Goal: Register for event/course: Sign up to attend an event or enroll in a course

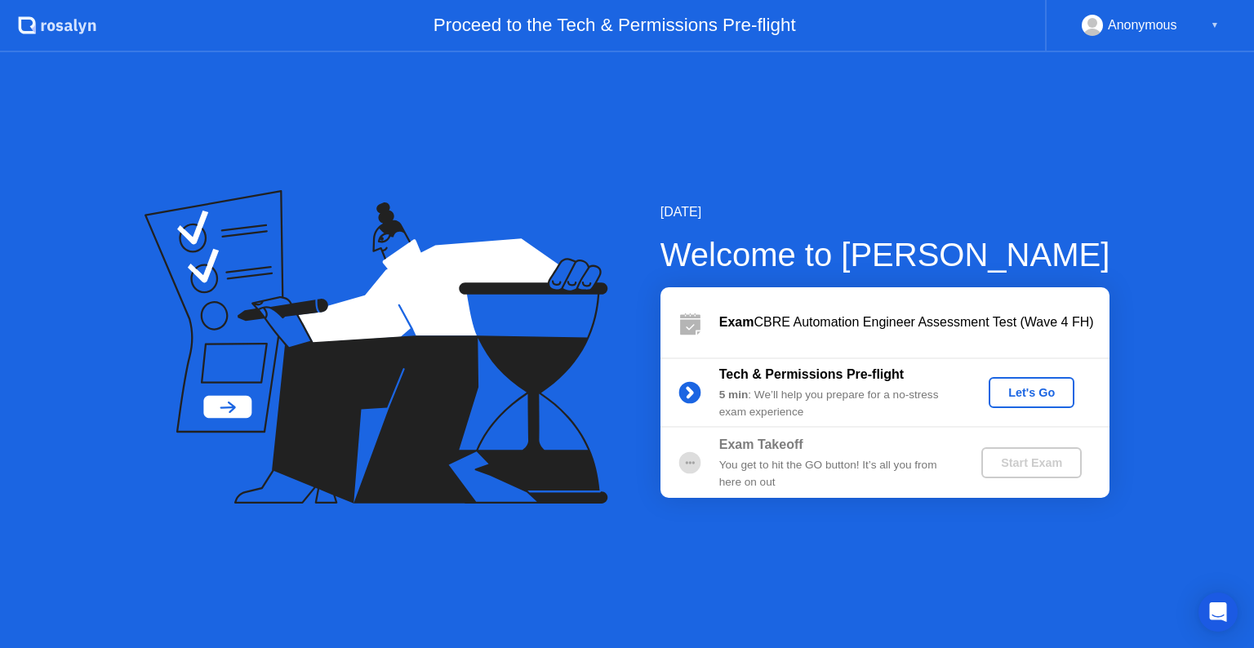
click at [1028, 389] on div "Let's Go" at bounding box center [1031, 392] width 73 height 13
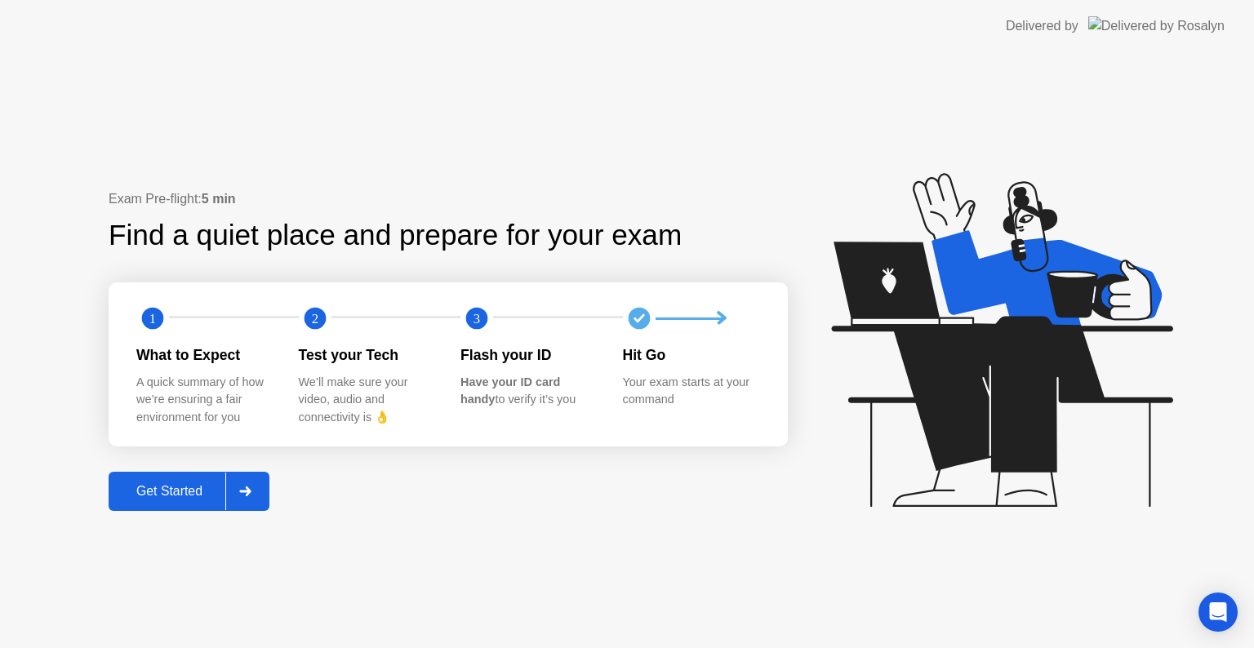
click at [180, 488] on div "Get Started" at bounding box center [169, 491] width 112 height 15
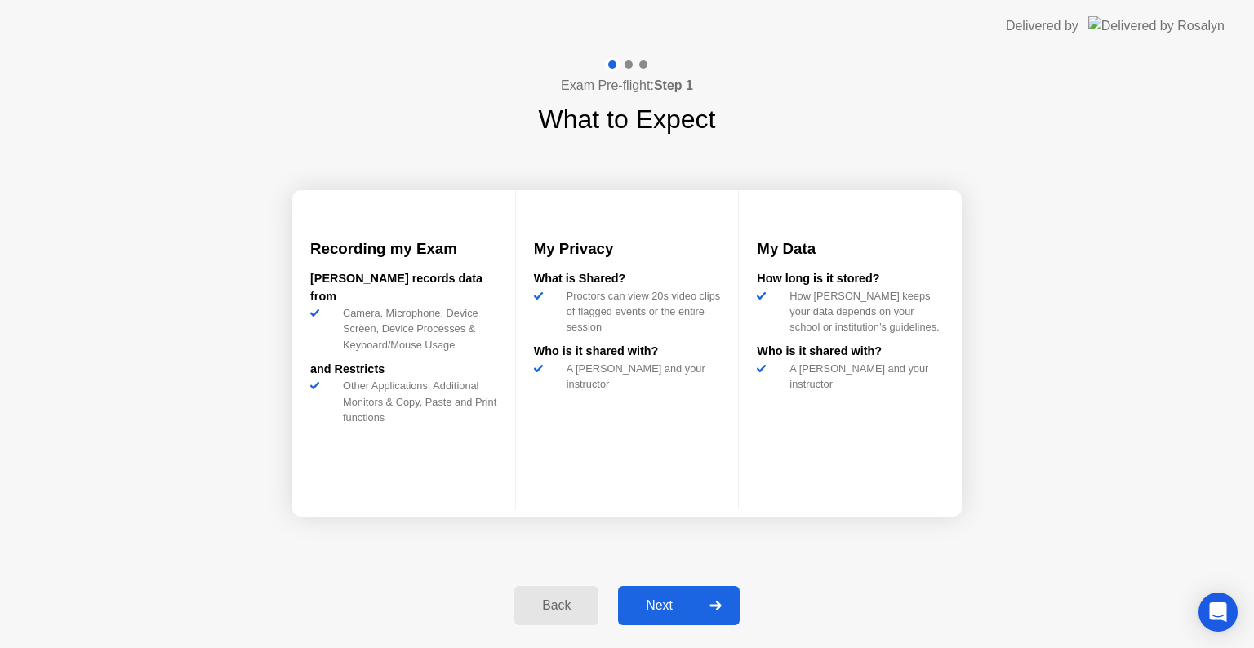
click at [571, 613] on div "Back" at bounding box center [556, 605] width 74 height 15
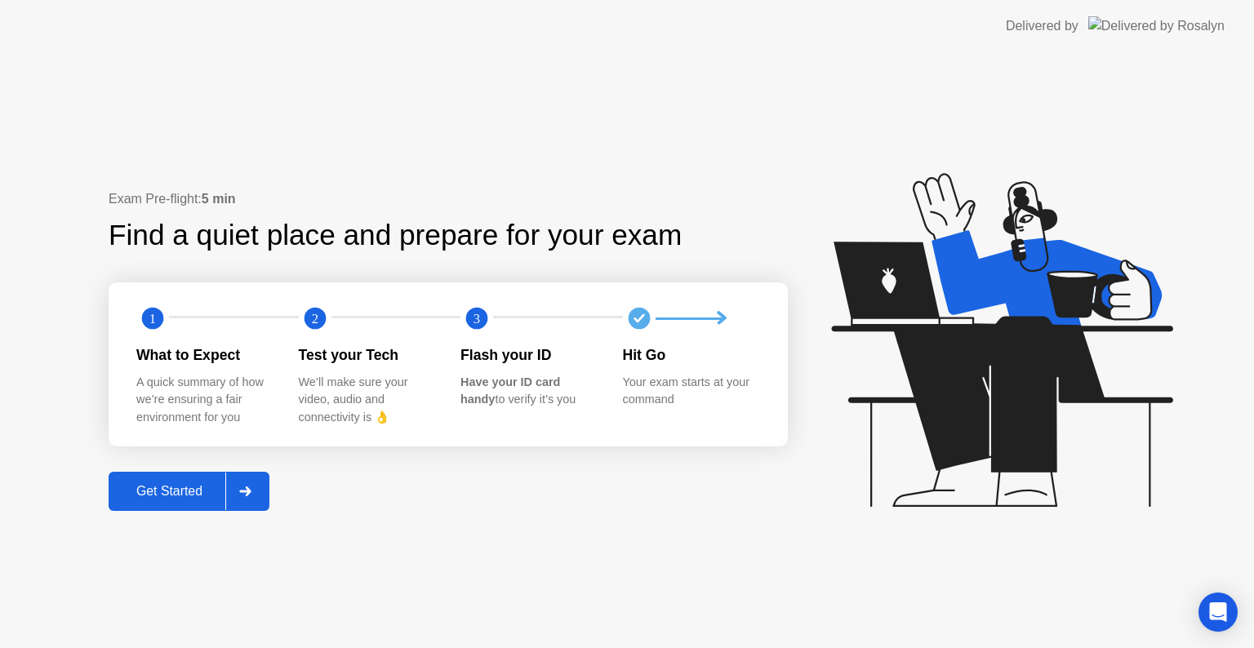
click at [147, 487] on div "Get Started" at bounding box center [169, 491] width 112 height 15
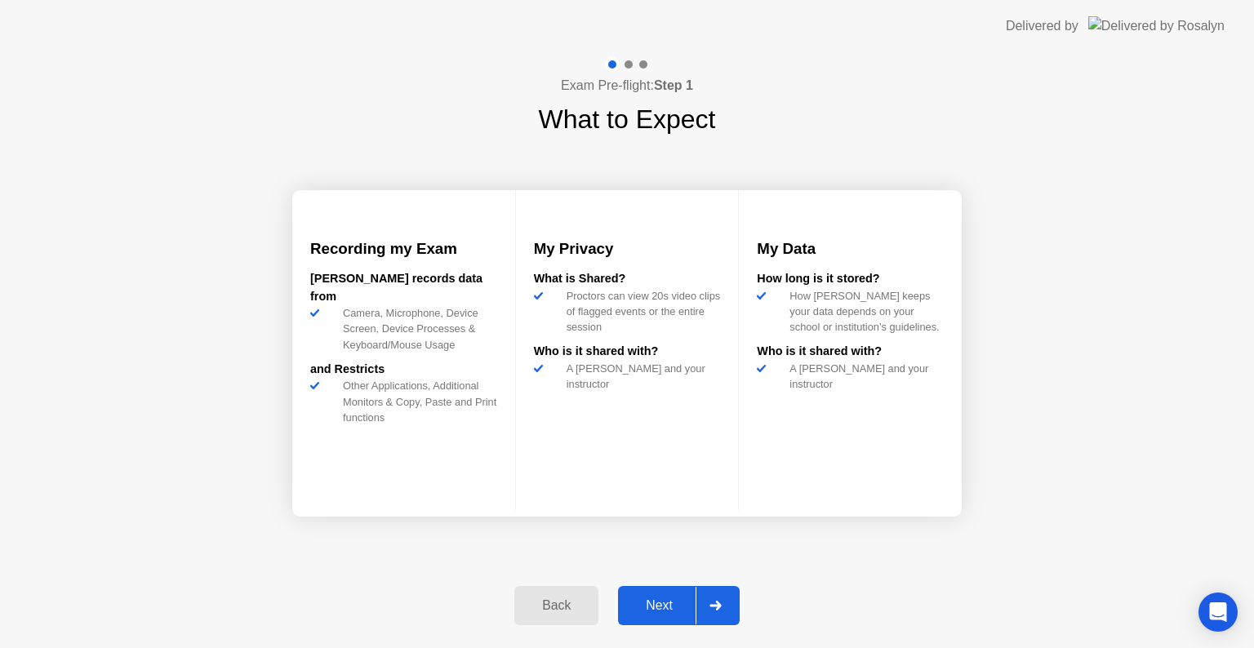
click at [663, 607] on div "Next" at bounding box center [659, 605] width 73 height 15
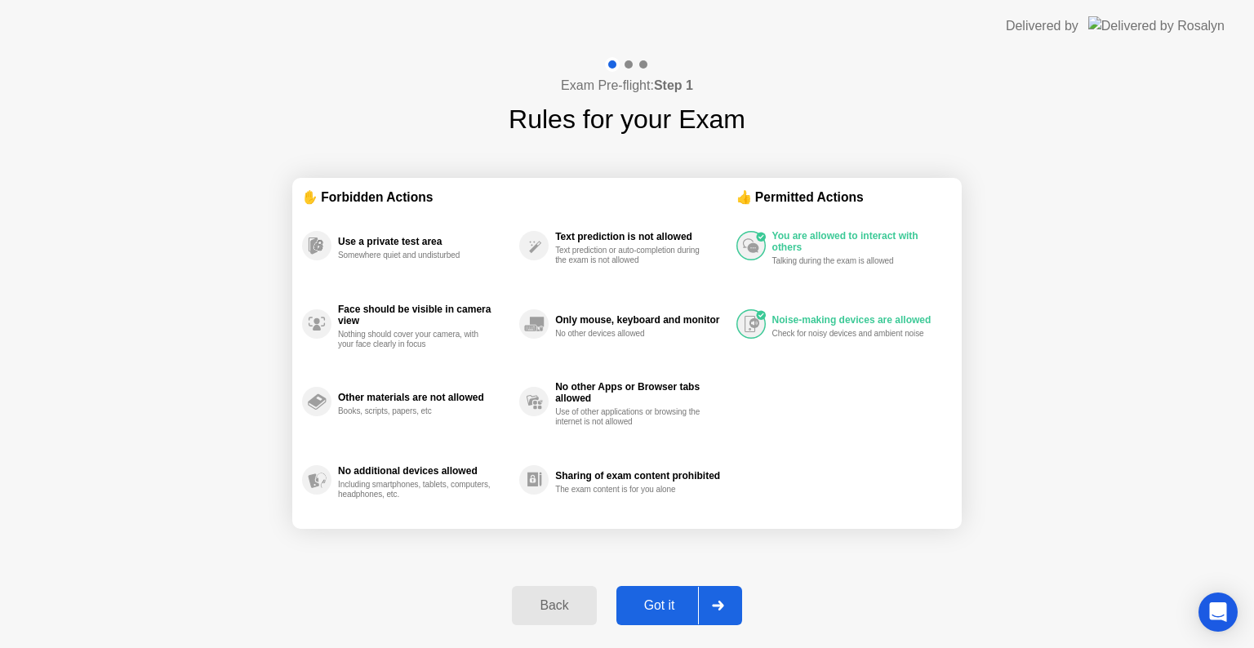
click at [671, 604] on div "Got it" at bounding box center [659, 605] width 77 height 15
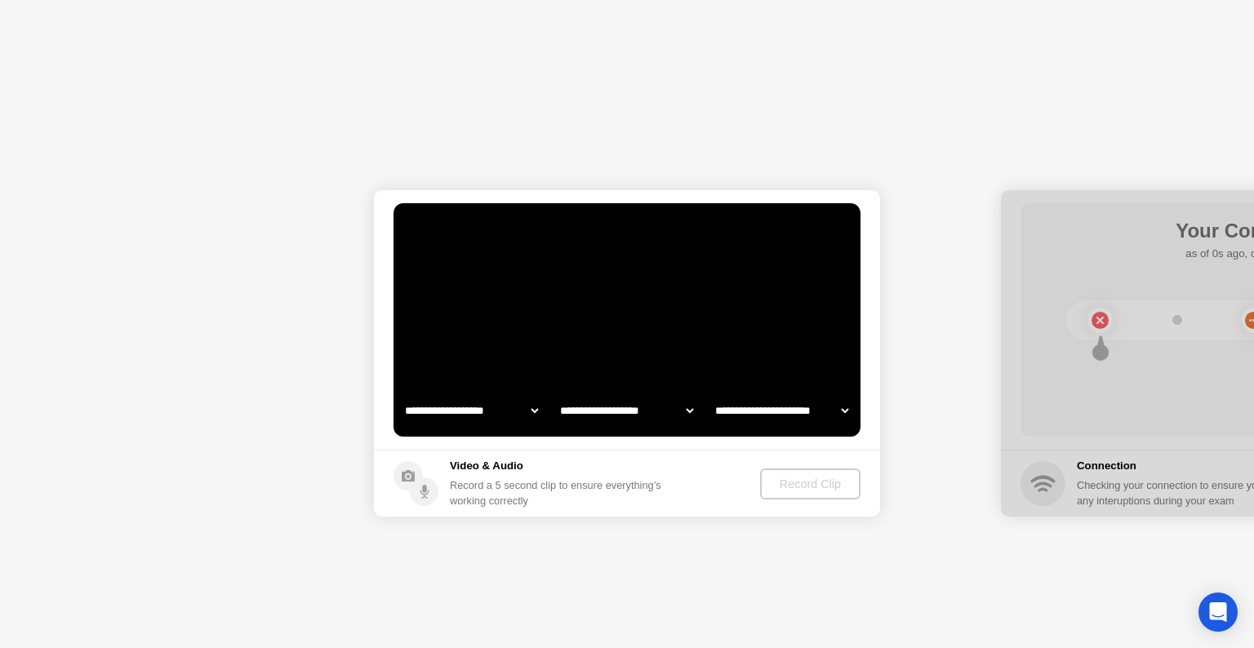
select select "**********"
select select "*******"
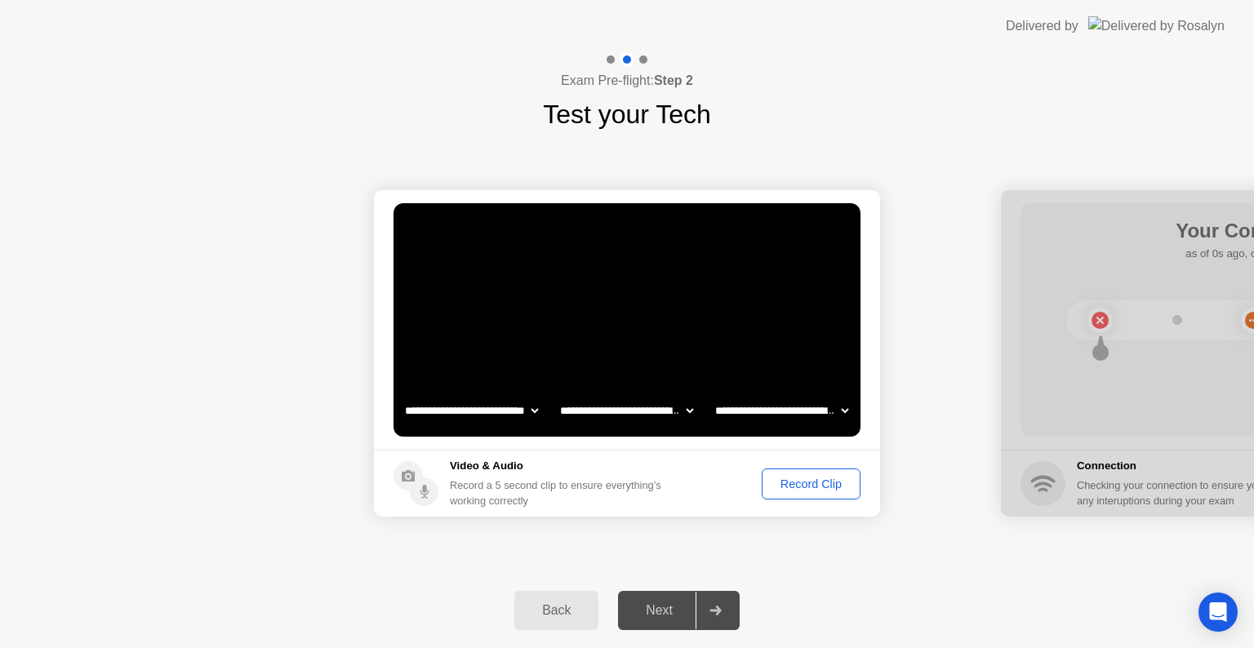
click at [808, 487] on div "Record Clip" at bounding box center [810, 484] width 87 height 13
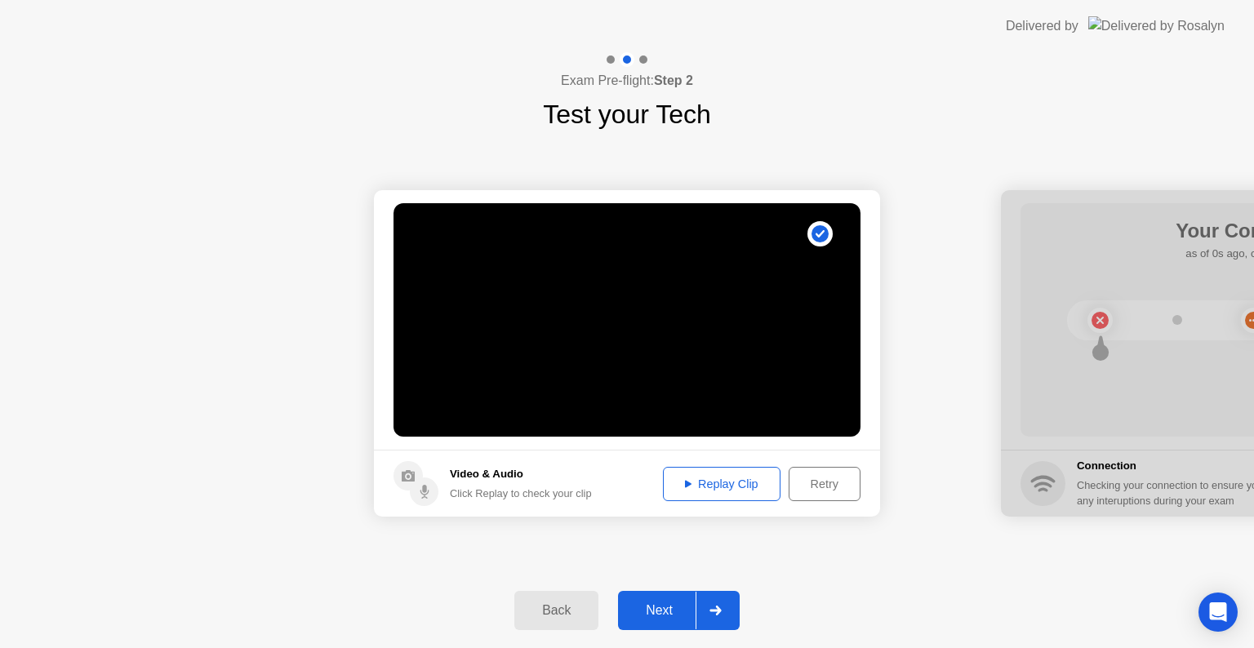
click at [727, 491] on div "Replay Clip" at bounding box center [722, 484] width 106 height 13
click at [709, 480] on div "Replay Clip" at bounding box center [722, 484] width 106 height 13
click at [700, 478] on div "Replay Clip" at bounding box center [722, 484] width 106 height 13
click at [844, 489] on div "Retry" at bounding box center [824, 484] width 60 height 13
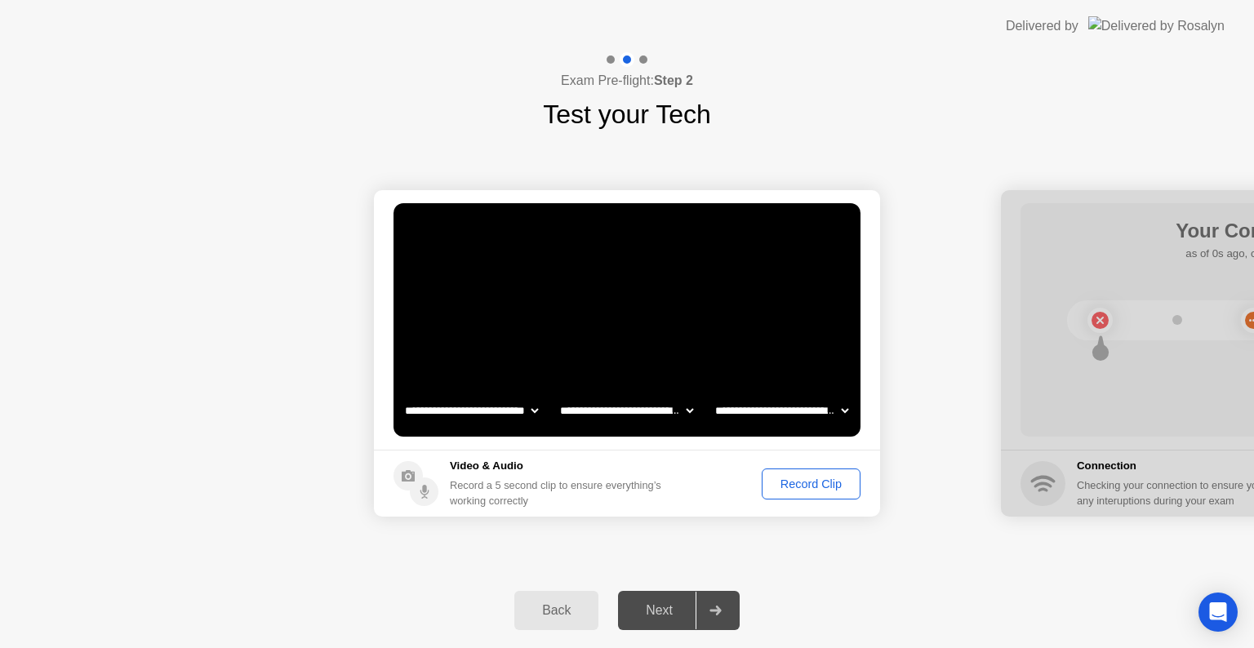
click at [768, 411] on select "**********" at bounding box center [782, 410] width 140 height 33
select select "**********"
click at [712, 394] on select "**********" at bounding box center [782, 410] width 140 height 33
click at [797, 483] on div "Record Clip" at bounding box center [810, 484] width 87 height 13
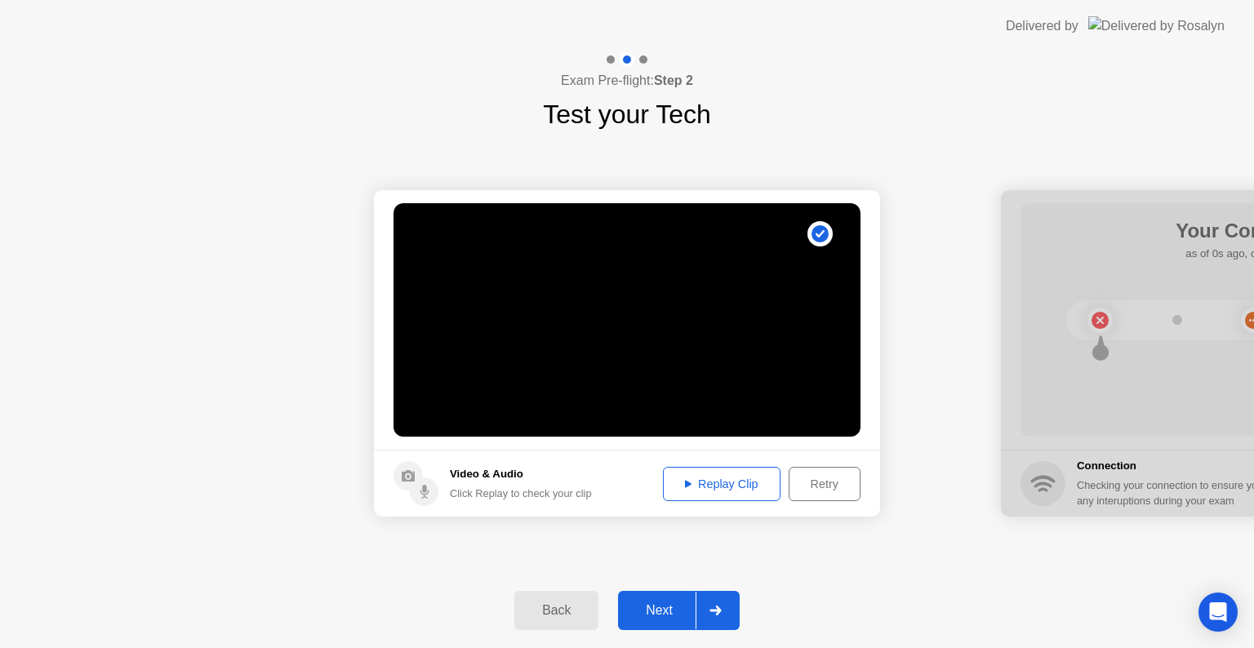
click at [732, 490] on div "Replay Clip" at bounding box center [722, 484] width 106 height 13
click at [660, 614] on div "Next" at bounding box center [659, 610] width 73 height 15
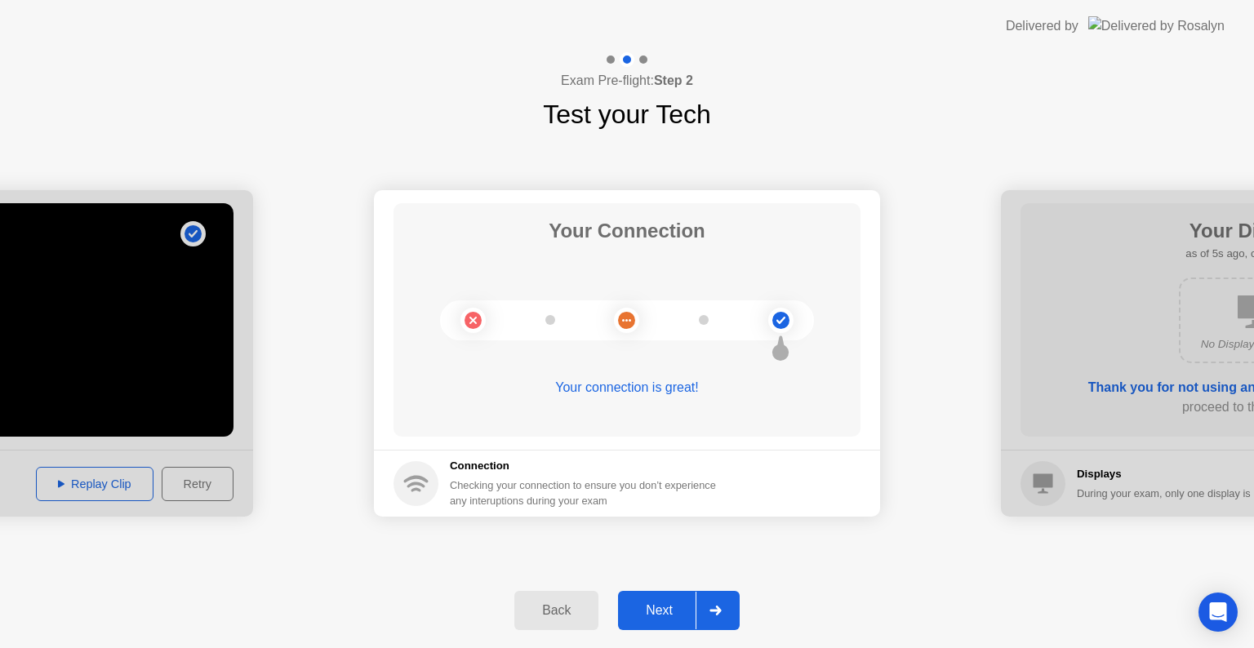
click at [713, 614] on icon at bounding box center [715, 611] width 12 height 10
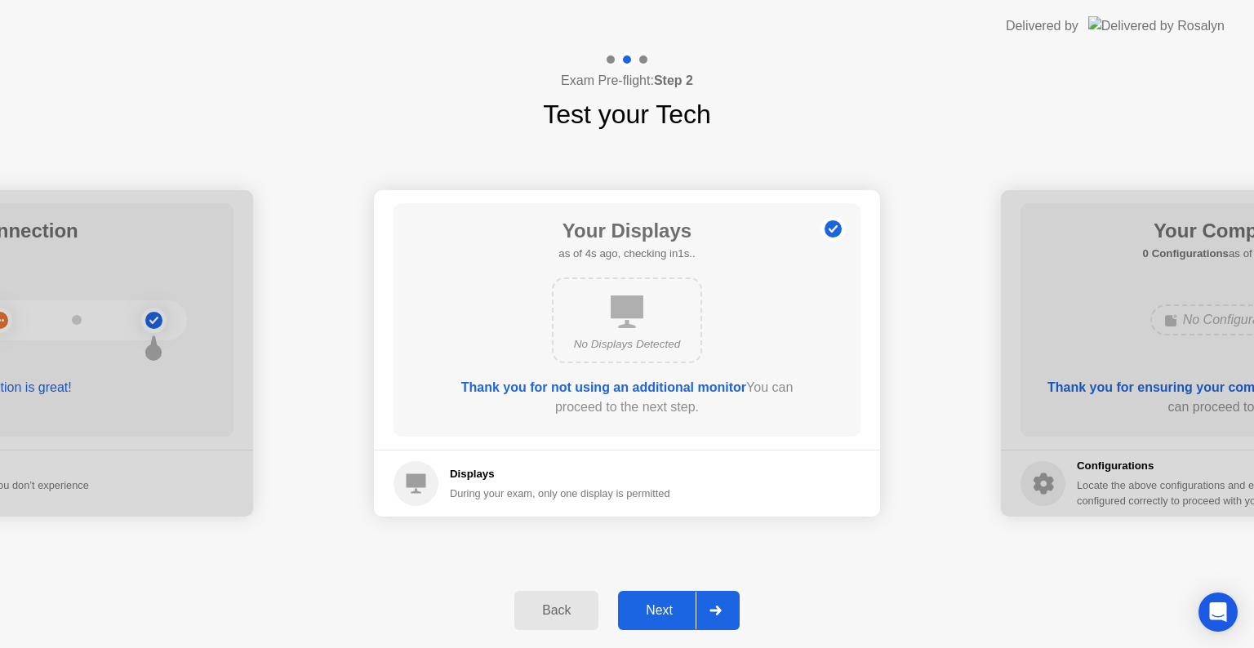
click at [722, 615] on div at bounding box center [715, 611] width 39 height 38
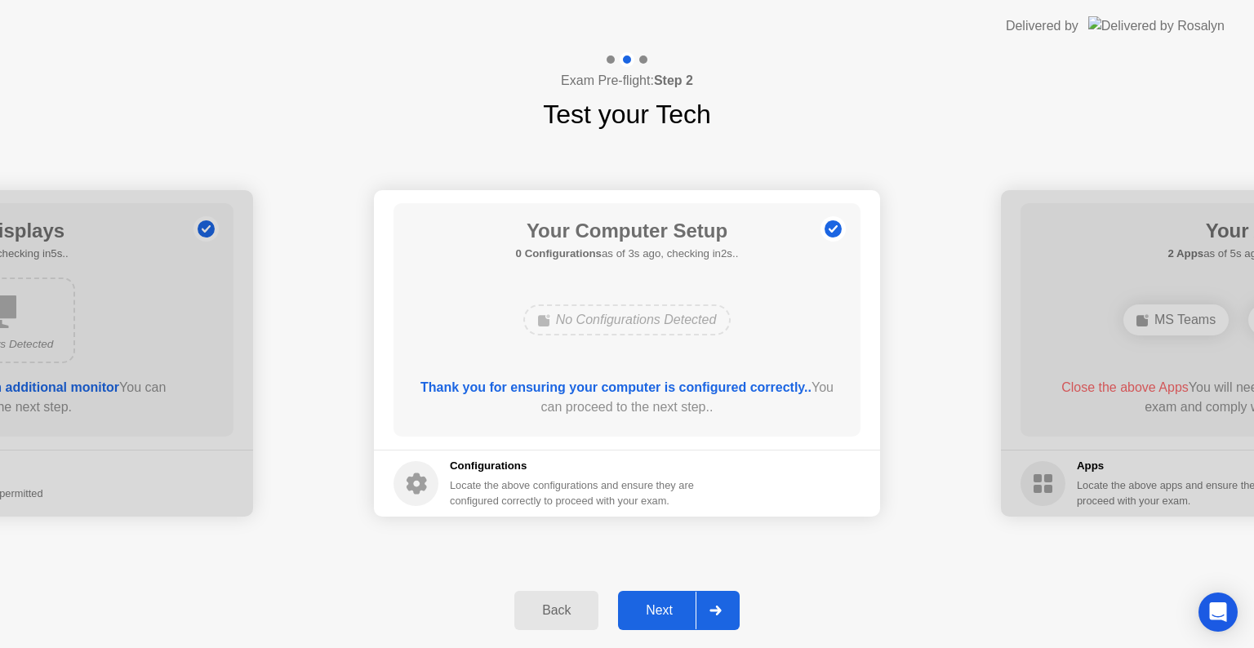
click at [725, 614] on div at bounding box center [715, 611] width 39 height 38
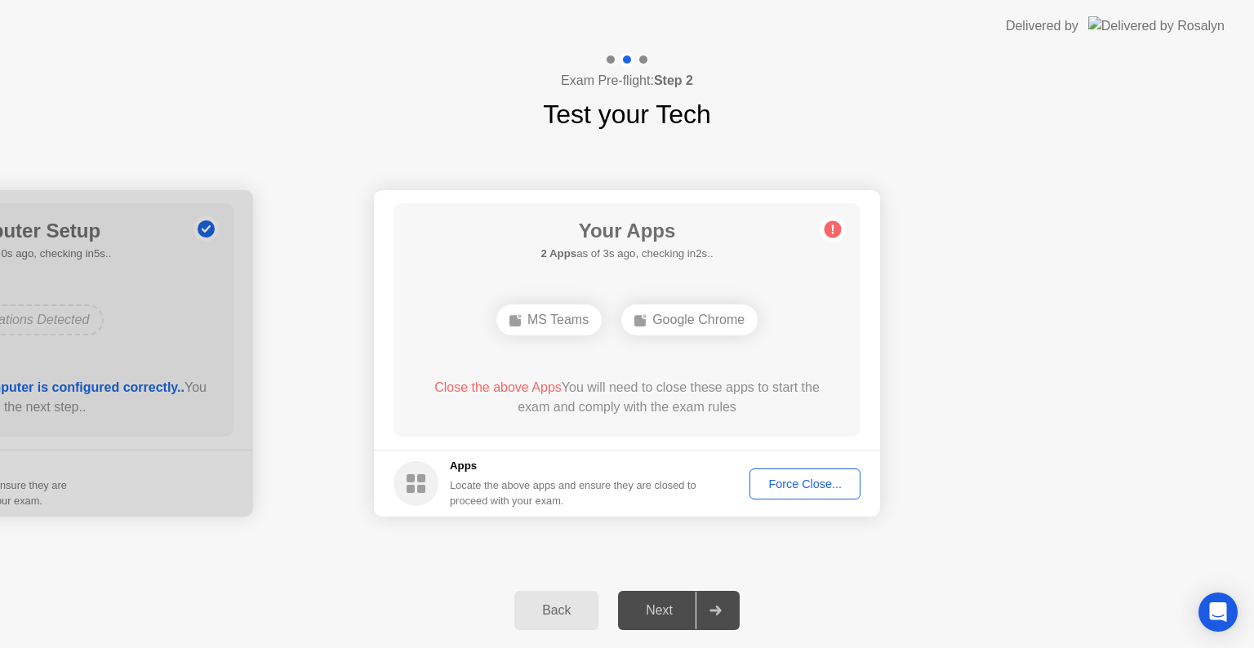
click at [818, 483] on div "Force Close..." at bounding box center [805, 484] width 100 height 13
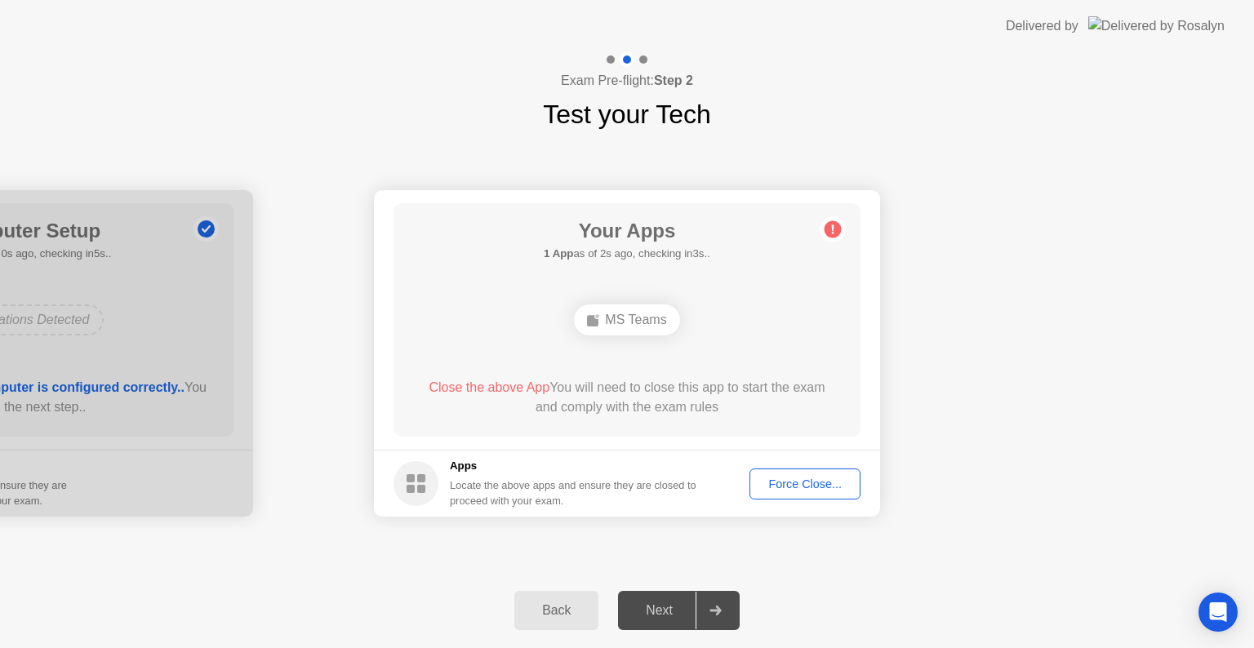
click at [794, 485] on div "Force Close..." at bounding box center [805, 484] width 100 height 13
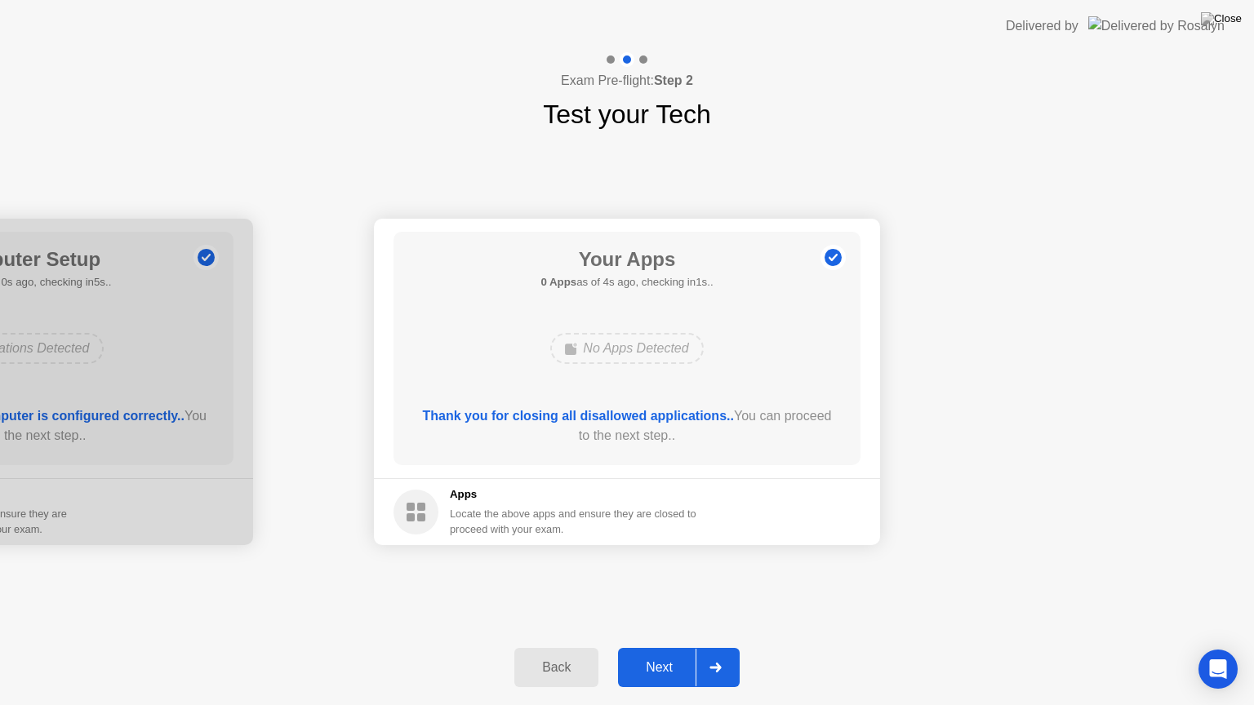
click at [666, 647] on div "Next" at bounding box center [659, 667] width 73 height 15
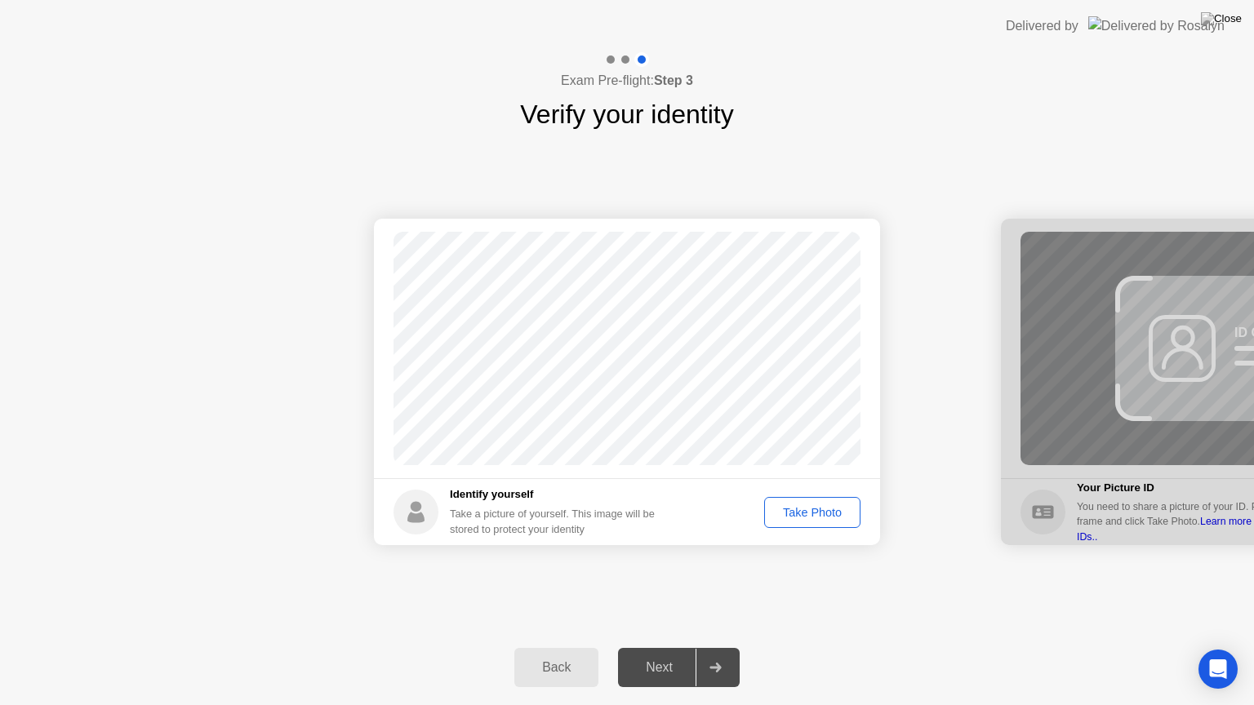
click at [806, 515] on div "Take Photo" at bounding box center [812, 512] width 85 height 13
click at [655, 647] on div "Next" at bounding box center [659, 667] width 73 height 15
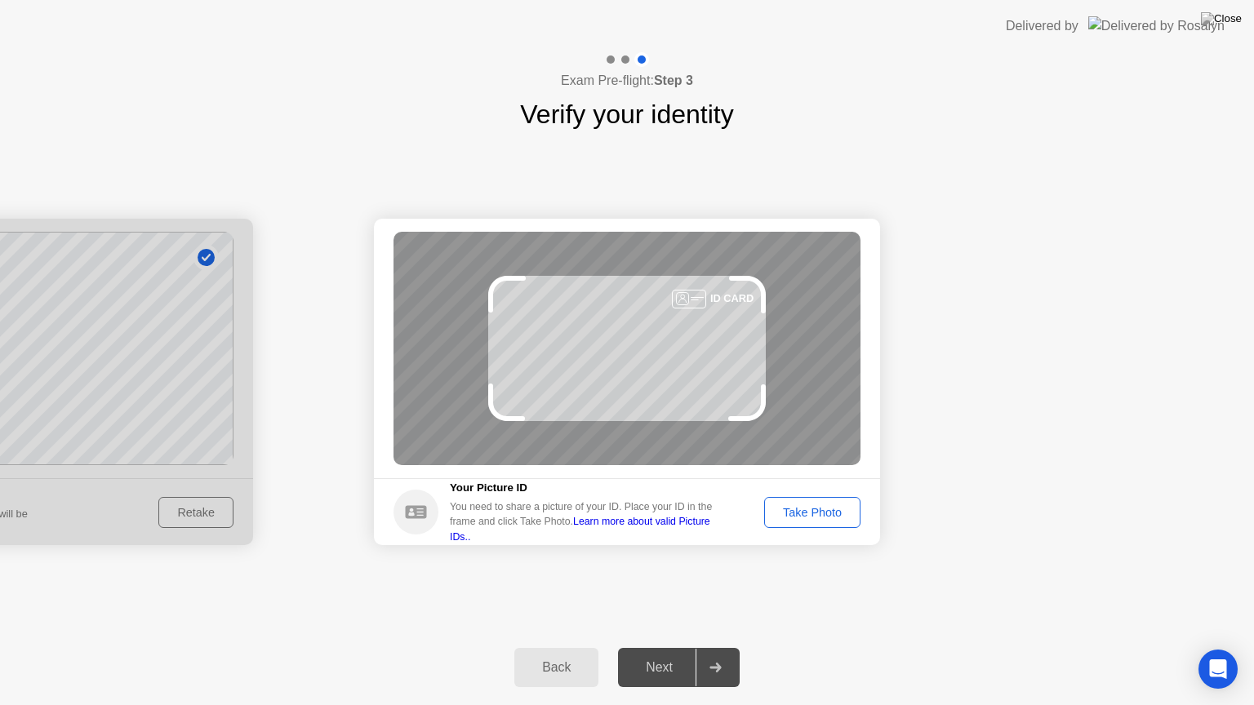
click at [816, 501] on button "Take Photo" at bounding box center [812, 512] width 96 height 31
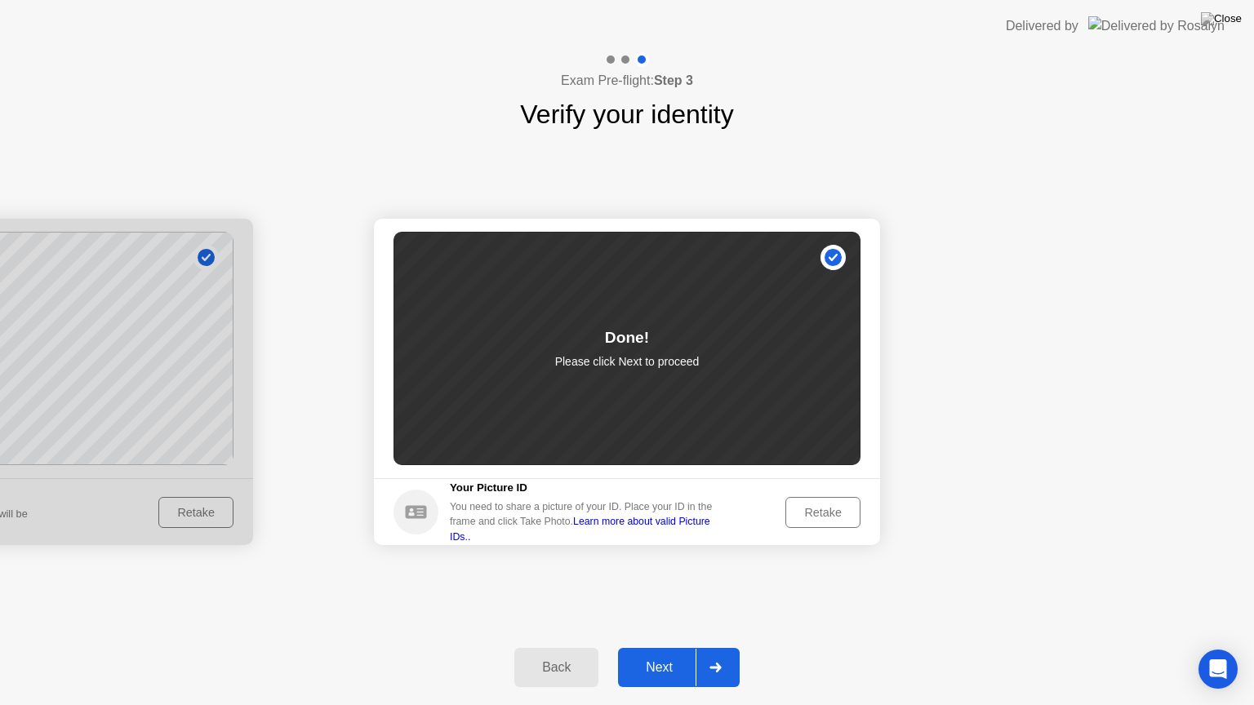
click at [658, 647] on div "Next" at bounding box center [659, 667] width 73 height 15
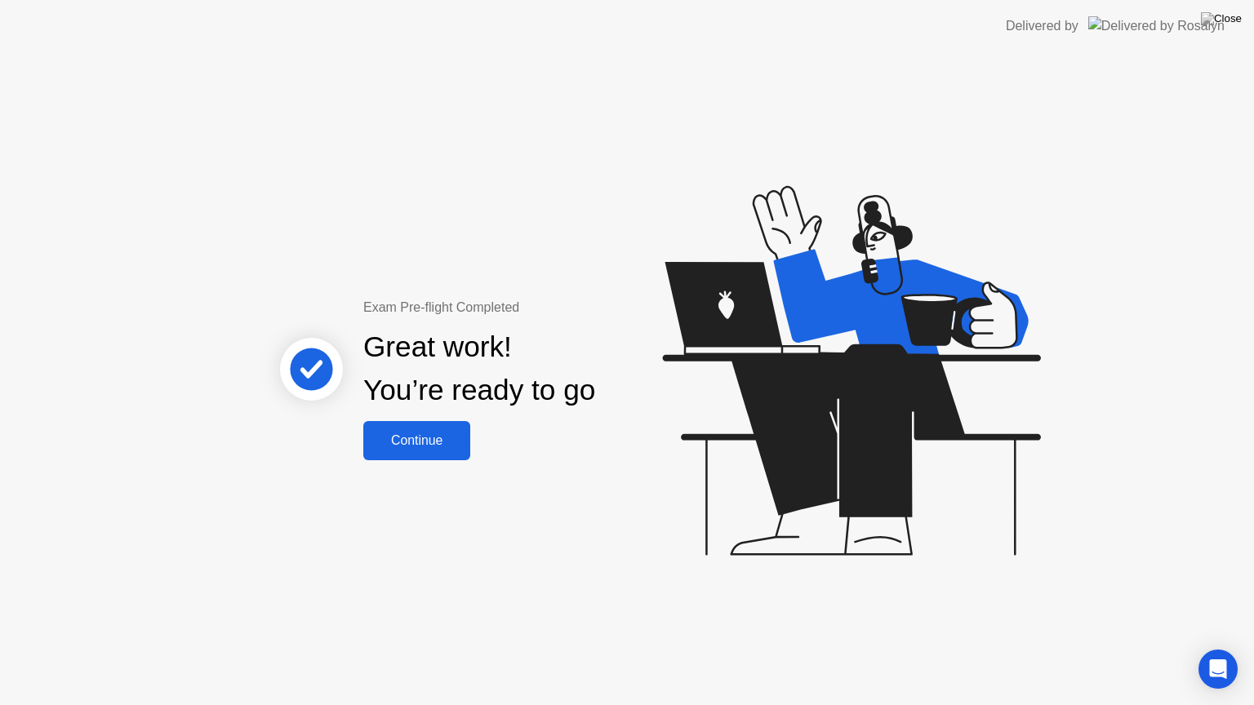
click at [428, 444] on div "Continue" at bounding box center [416, 440] width 97 height 15
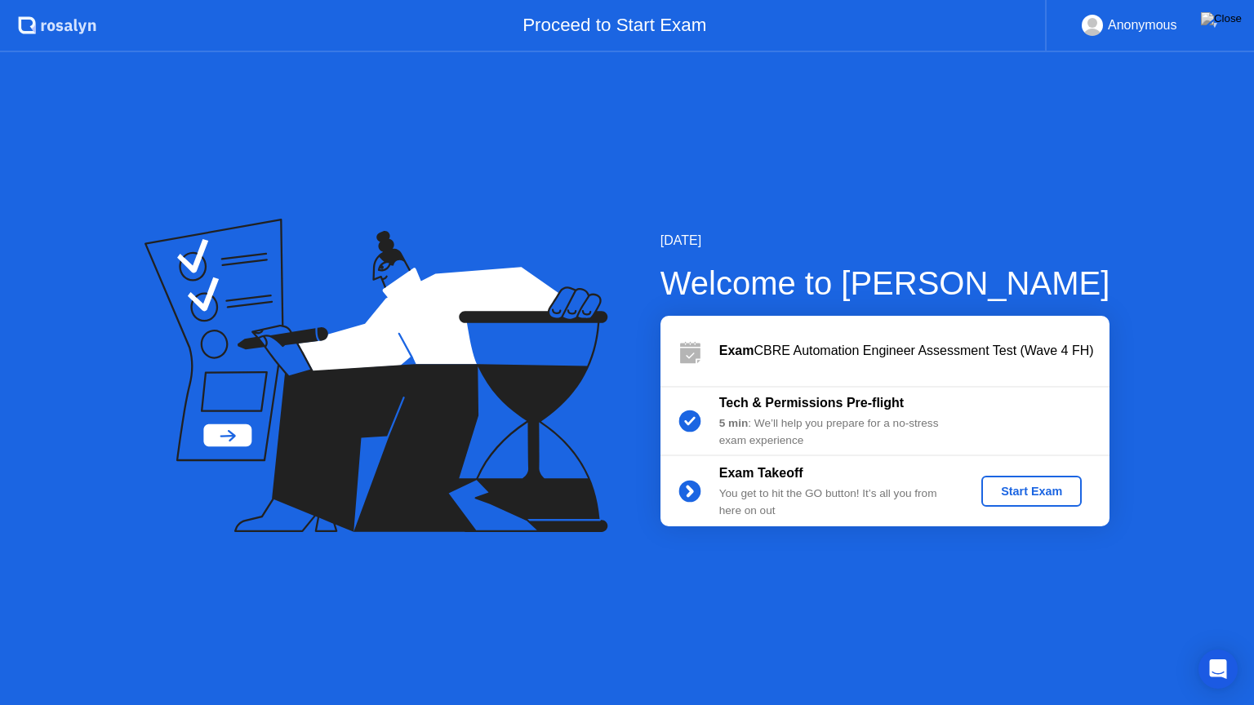
click at [1029, 496] on div "Start Exam" at bounding box center [1031, 491] width 87 height 13
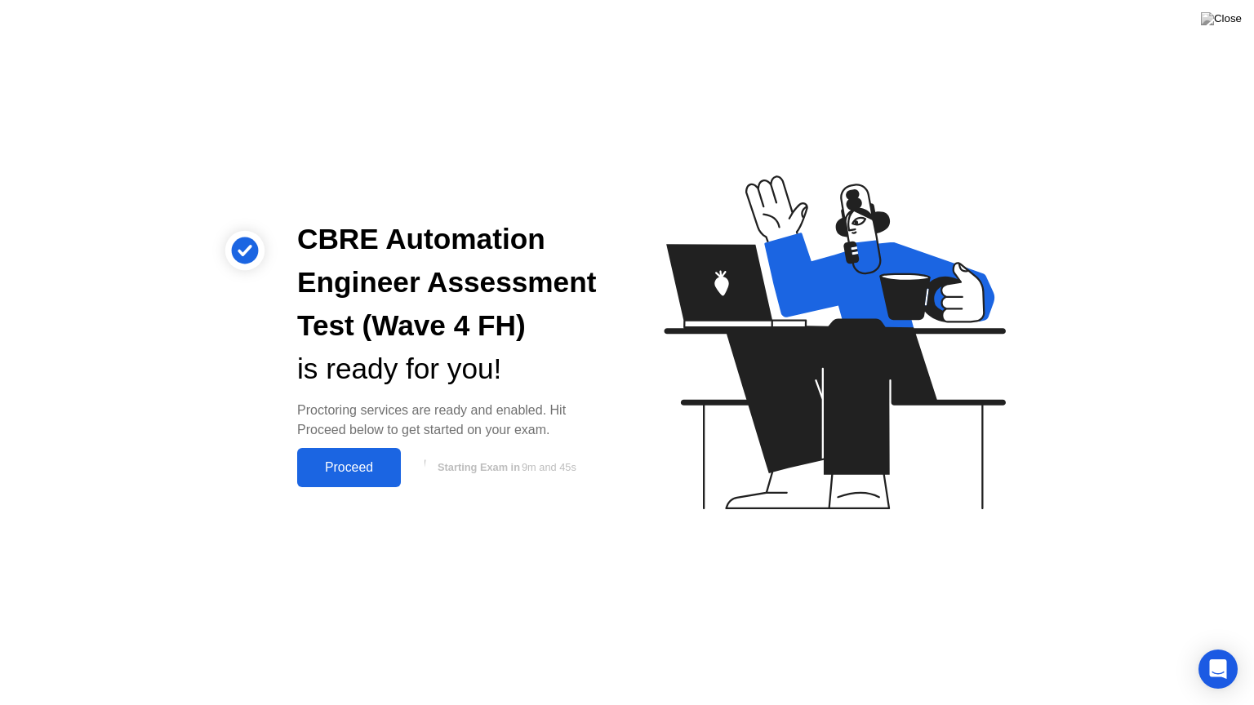
click at [370, 462] on div "Proceed" at bounding box center [349, 467] width 94 height 15
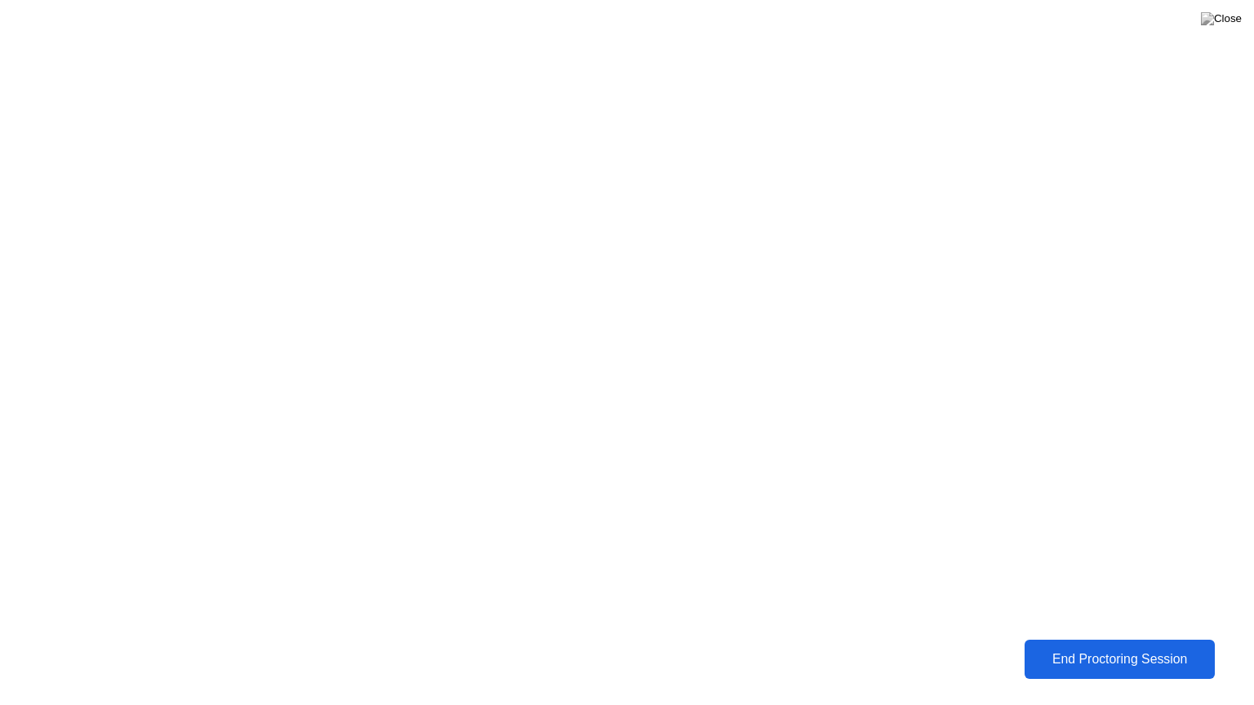
click at [1093, 647] on div "End Proctoring Session" at bounding box center [1119, 659] width 180 height 15
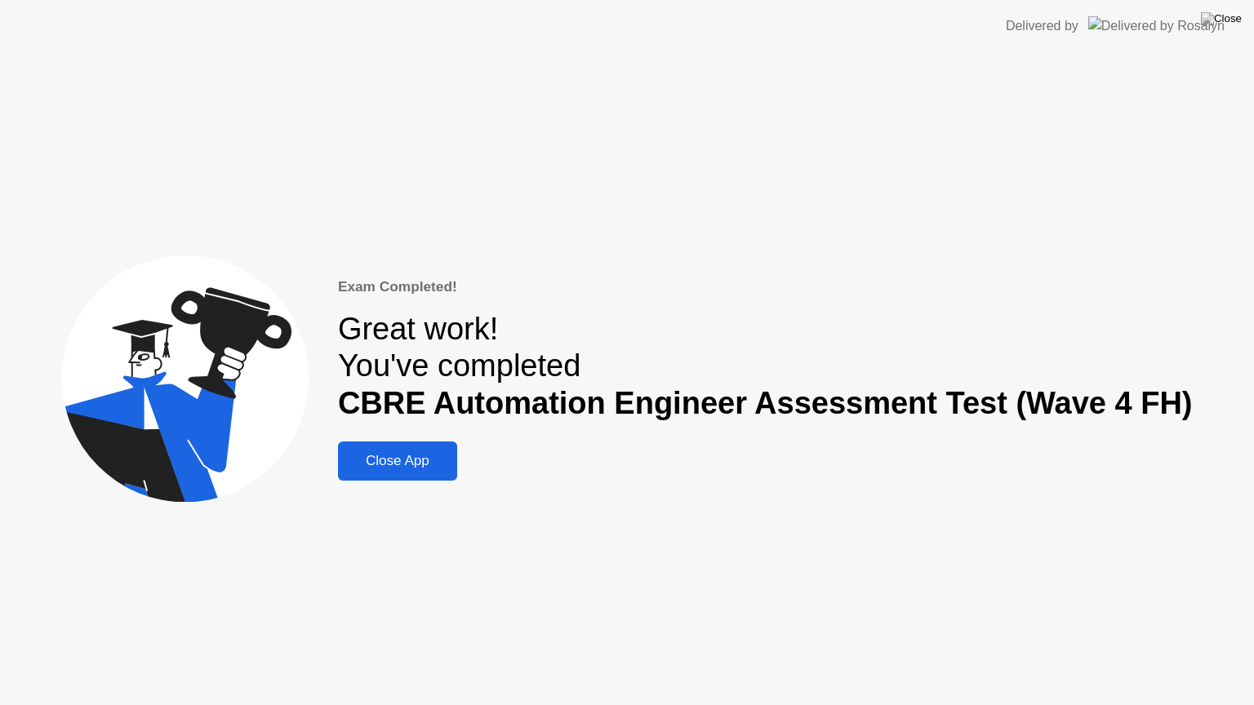
click at [444, 464] on div "Close App" at bounding box center [397, 461] width 109 height 16
